Goal: Task Accomplishment & Management: Manage account settings

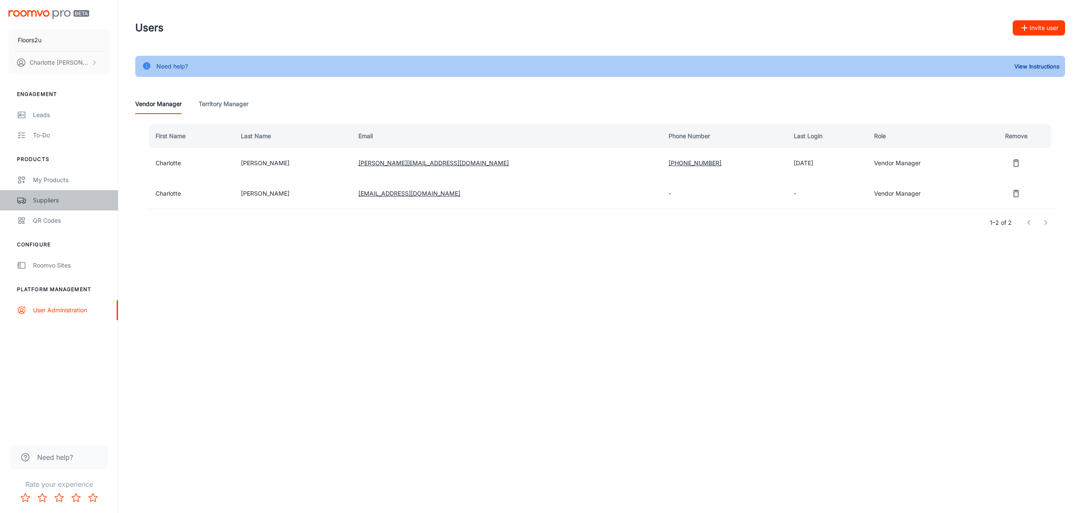
click at [36, 197] on div "Suppliers" at bounding box center [71, 200] width 76 height 9
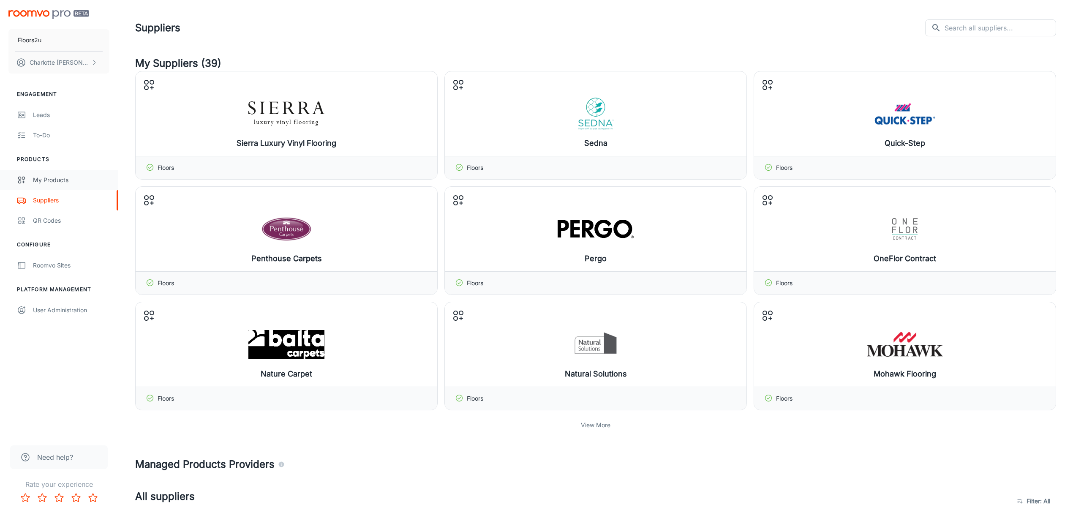
click at [53, 180] on div "My Products" at bounding box center [71, 179] width 76 height 9
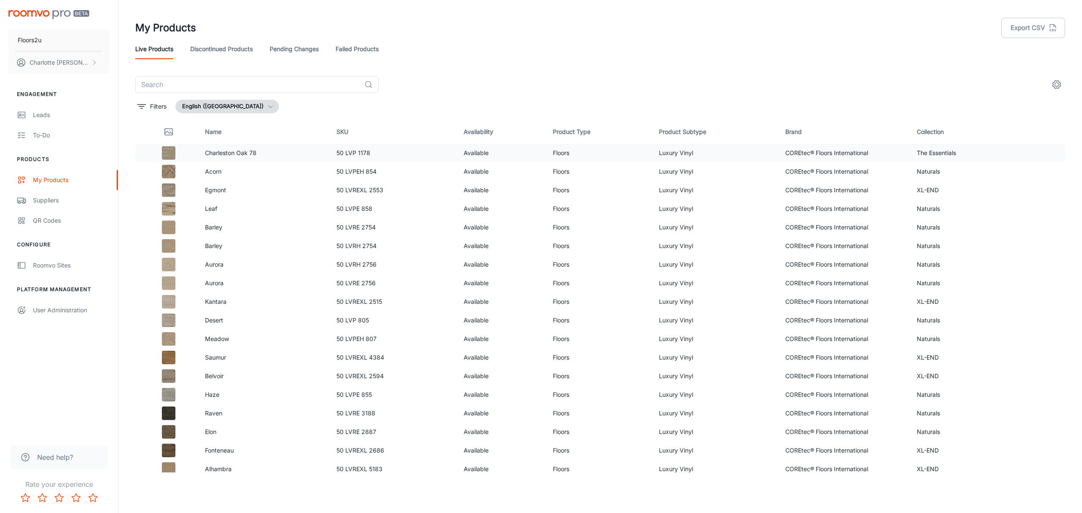
click at [240, 161] on td "Charleston Oak 78" at bounding box center [263, 153] width 131 height 19
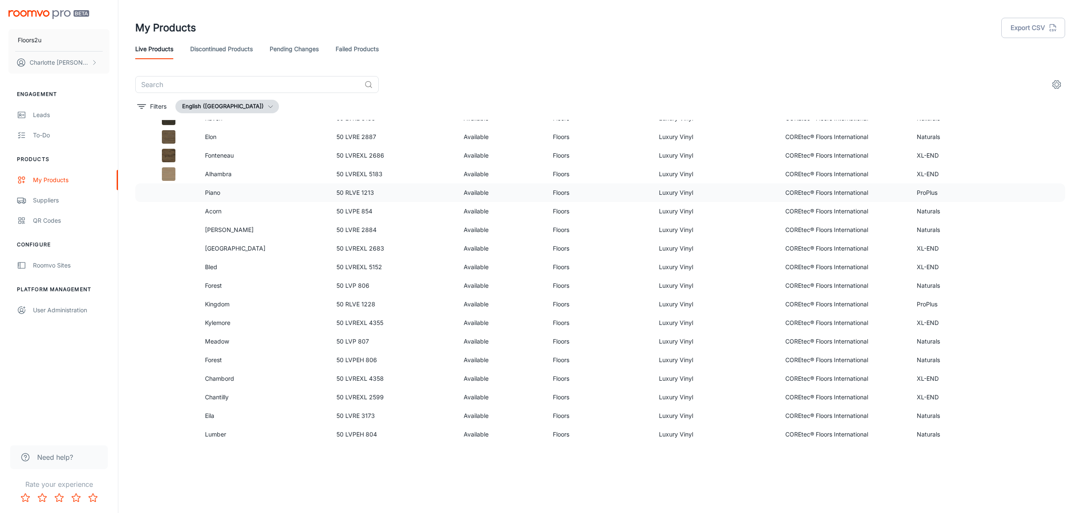
scroll to position [406, 0]
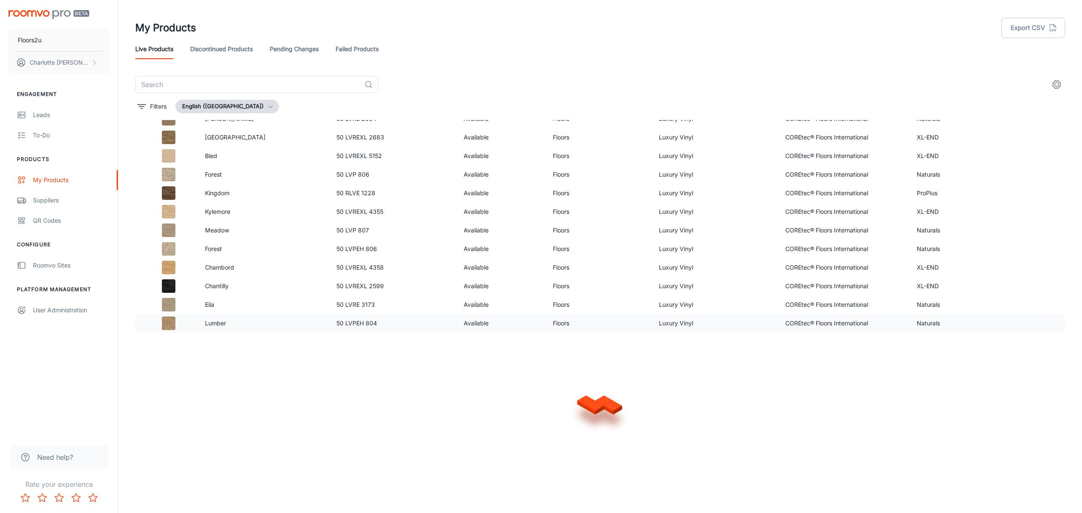
drag, startPoint x: 269, startPoint y: 242, endPoint x: 286, endPoint y: 331, distance: 91.2
click at [220, 46] on link "Discontinued Products" at bounding box center [221, 49] width 63 height 20
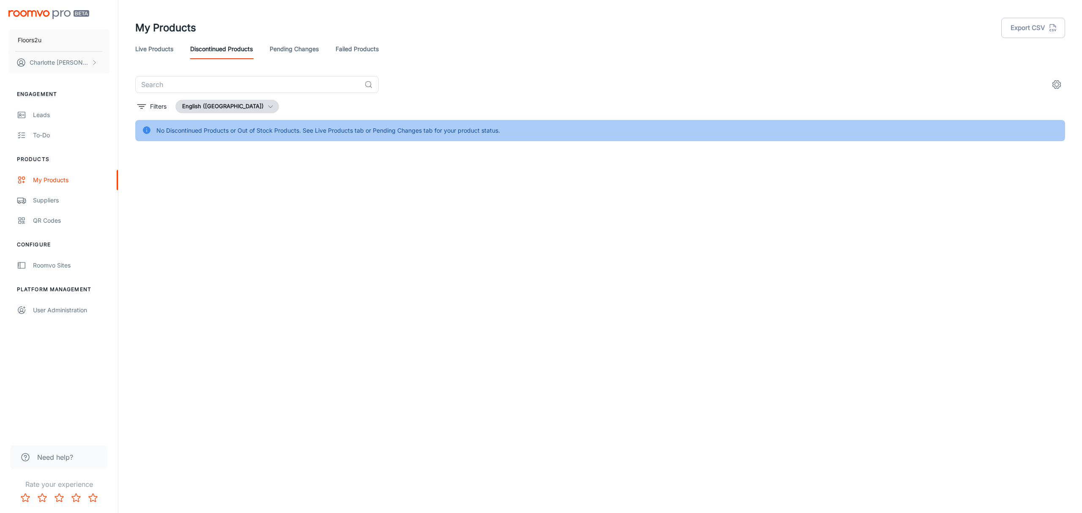
click at [287, 41] on link "Pending Changes" at bounding box center [294, 49] width 49 height 20
click at [177, 49] on div "Live Products Discontinued Products Pending Changes Failed Products" at bounding box center [599, 49] width 929 height 20
click at [167, 44] on link "Live Products" at bounding box center [154, 49] width 38 height 20
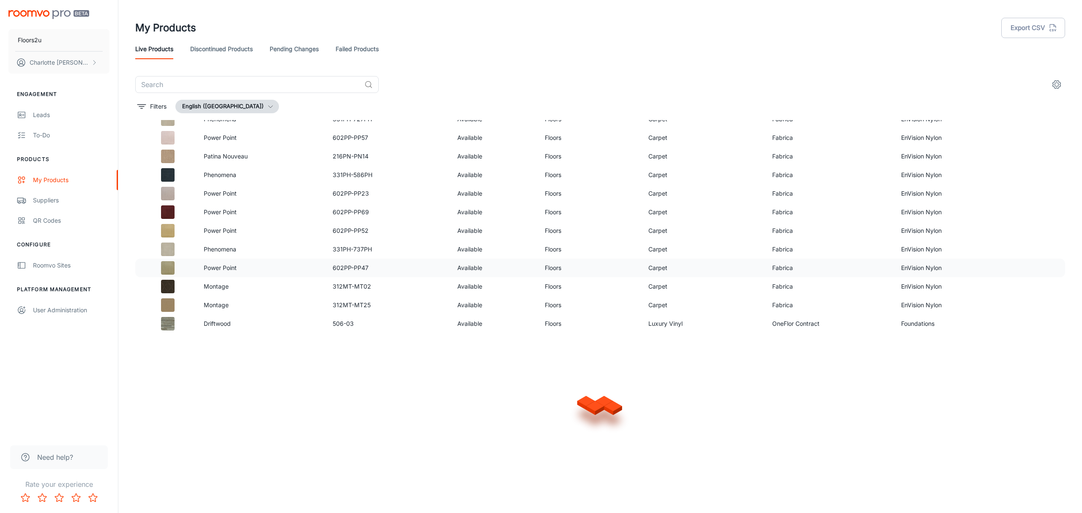
scroll to position [1001, 0]
click at [1056, 79] on icon "settings" at bounding box center [1056, 84] width 10 height 10
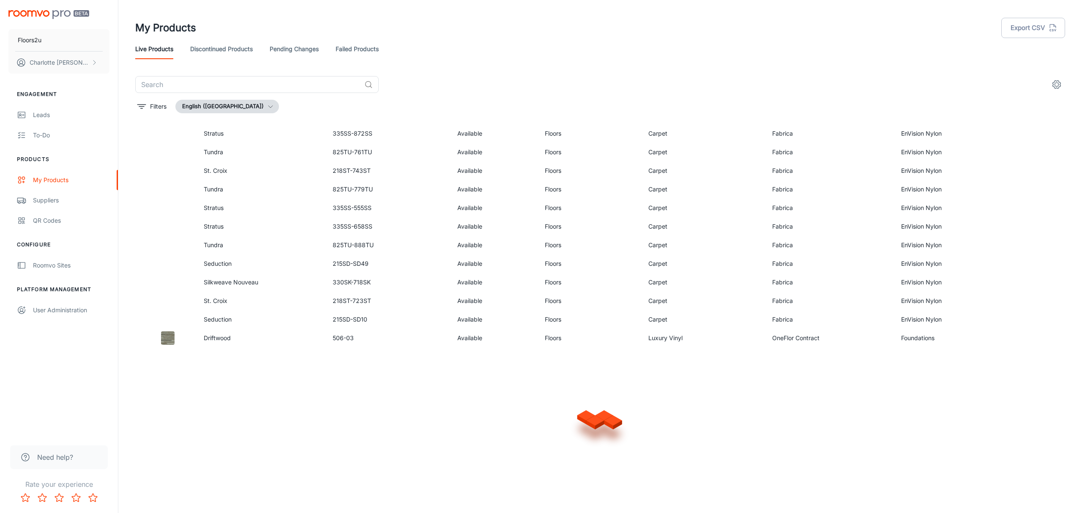
drag, startPoint x: 501, startPoint y: 279, endPoint x: 458, endPoint y: 348, distance: 81.4
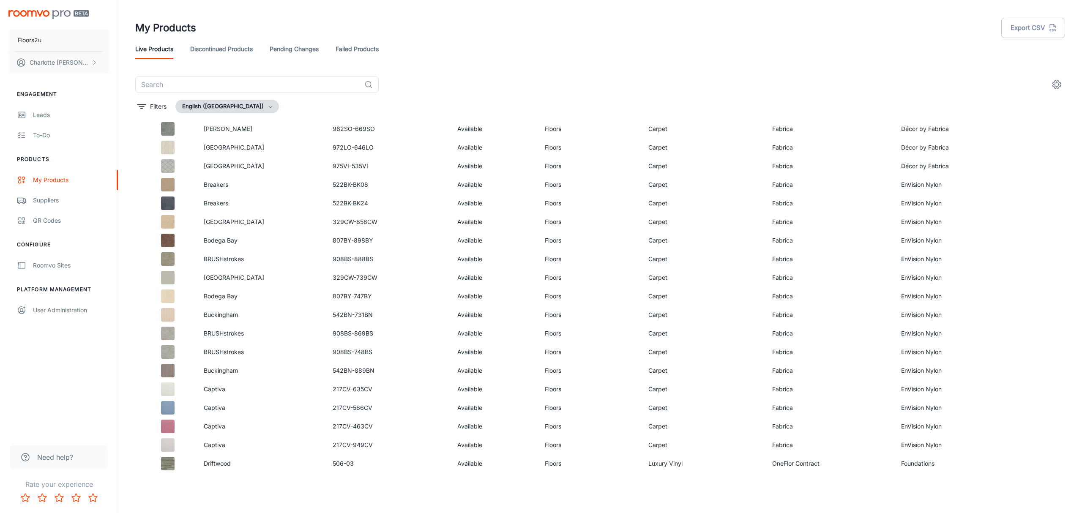
scroll to position [2785, 0]
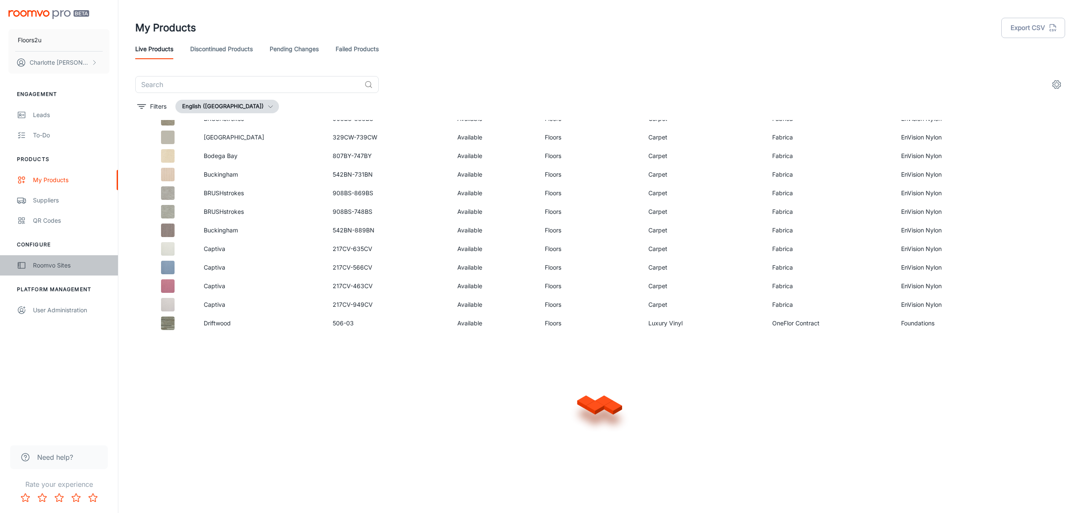
click at [62, 266] on div "Roomvo Sites" at bounding box center [71, 265] width 76 height 9
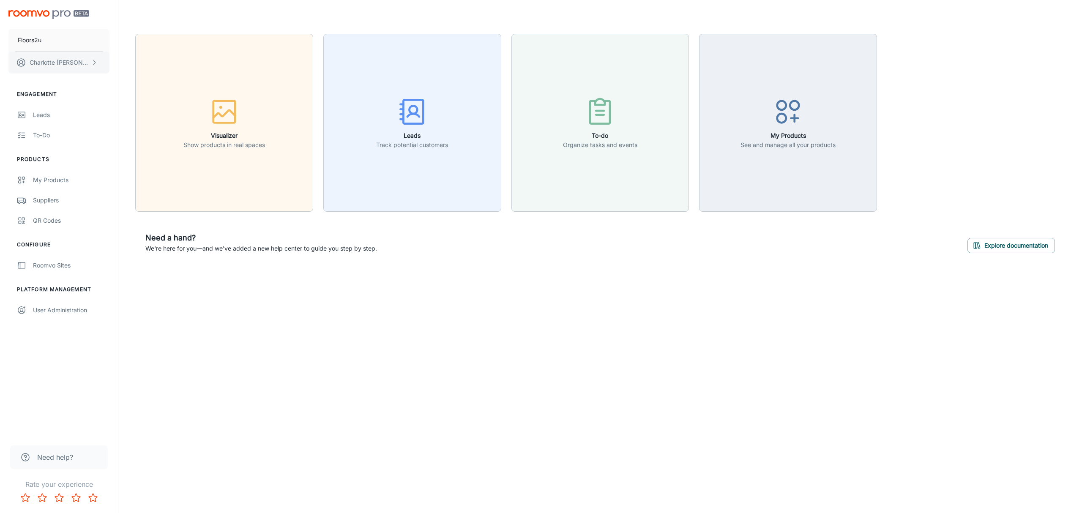
click at [62, 61] on p "[PERSON_NAME]" at bounding box center [60, 62] width 60 height 9
click at [126, 60] on li "User Profile" at bounding box center [131, 62] width 45 height 14
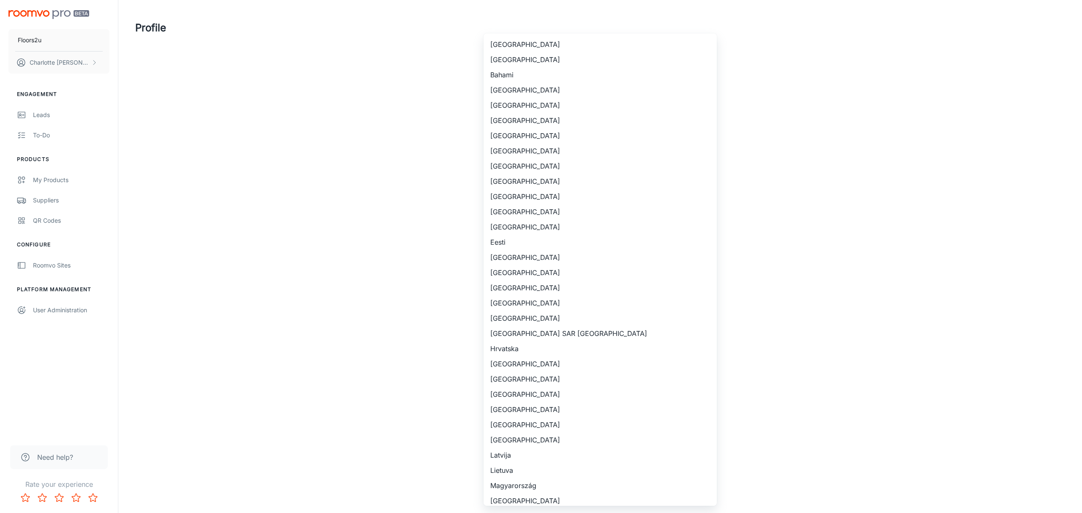
click at [528, 254] on body "Floors2u [PERSON_NAME] Engagement Leads To-do Products My Products Suppliers QR…" at bounding box center [541, 256] width 1082 height 513
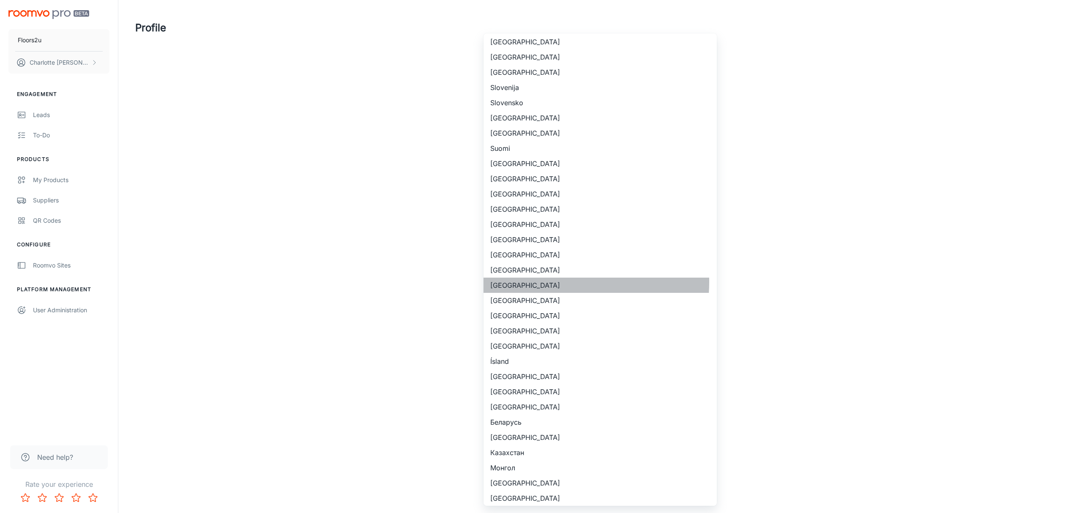
click at [545, 281] on li "[GEOGRAPHIC_DATA]" at bounding box center [599, 285] width 233 height 15
type input "[GEOGRAPHIC_DATA]"
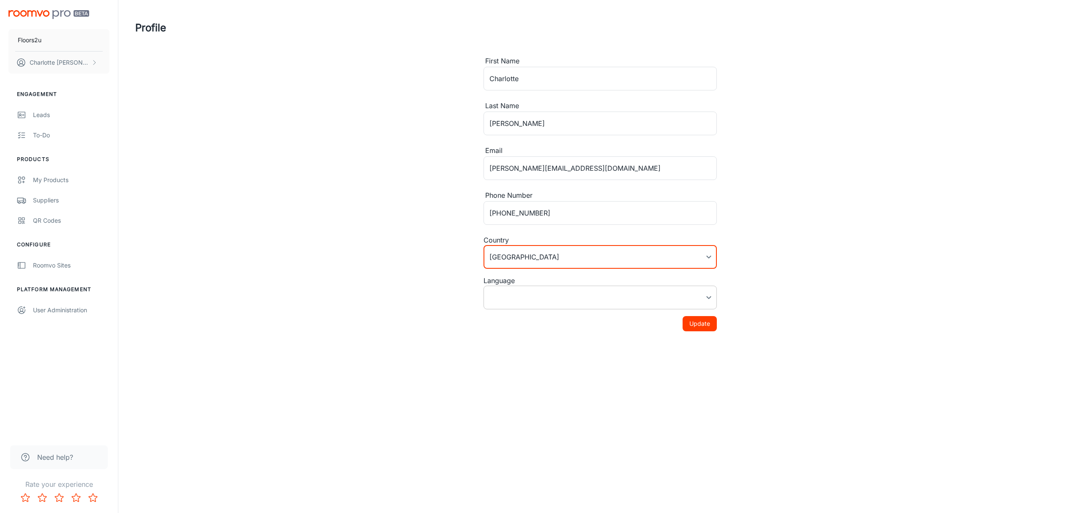
click at [535, 289] on body "Floors2u [PERSON_NAME] Engagement Leads To-do Products My Products Suppliers QR…" at bounding box center [541, 256] width 1082 height 513
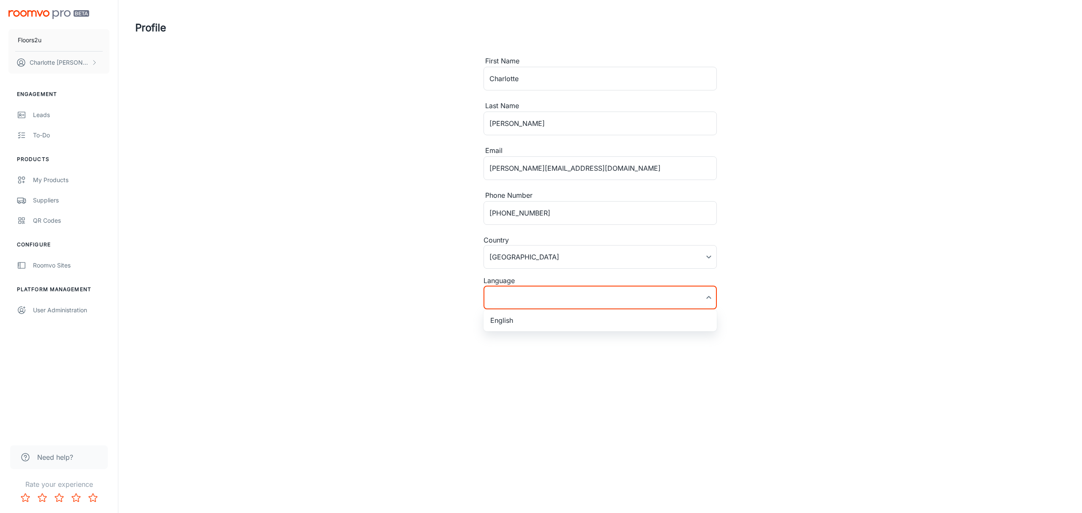
click at [536, 323] on li "English" at bounding box center [599, 320] width 233 height 15
type input "en-[GEOGRAPHIC_DATA]"
click at [690, 325] on button "Update" at bounding box center [699, 323] width 34 height 15
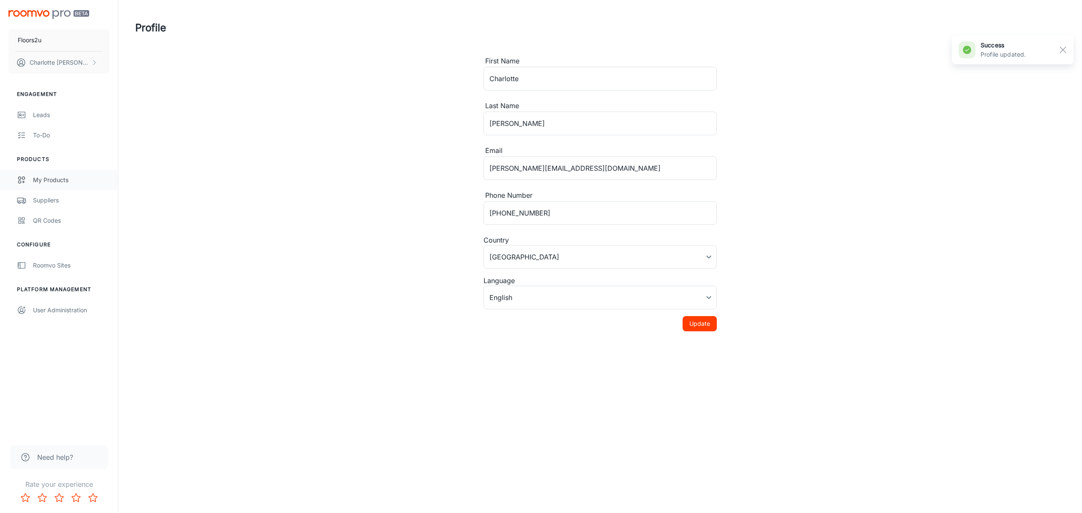
click at [53, 183] on link "My Products" at bounding box center [59, 180] width 118 height 20
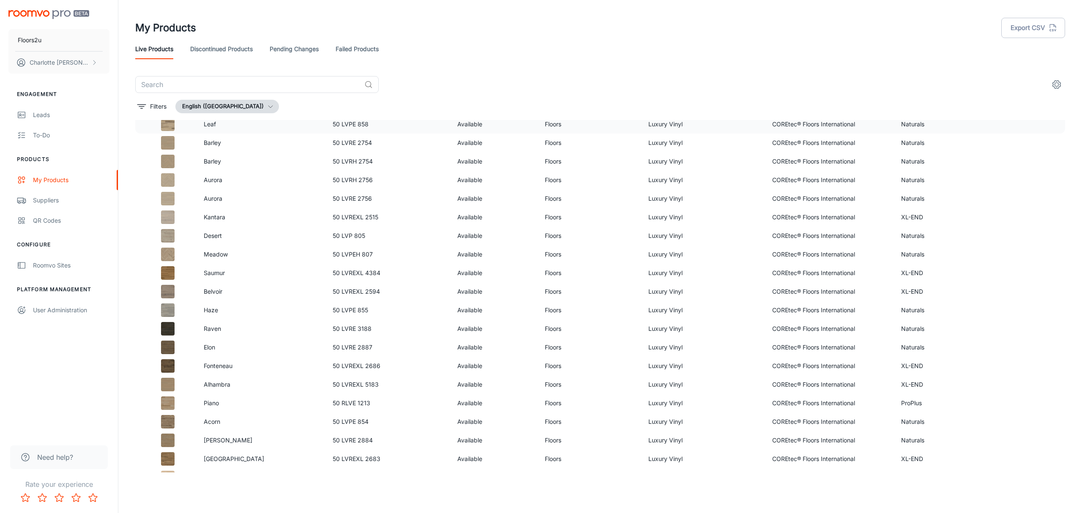
scroll to position [112, 0]
